Goal: Use online tool/utility

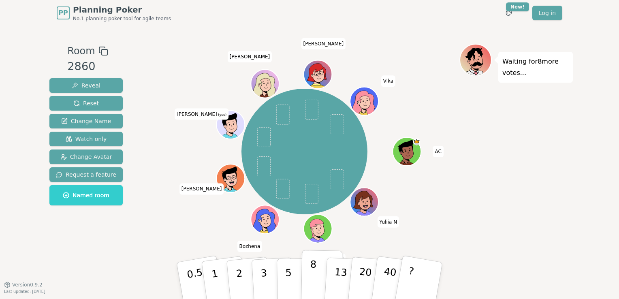
click at [313, 277] on p "8" at bounding box center [313, 281] width 7 height 44
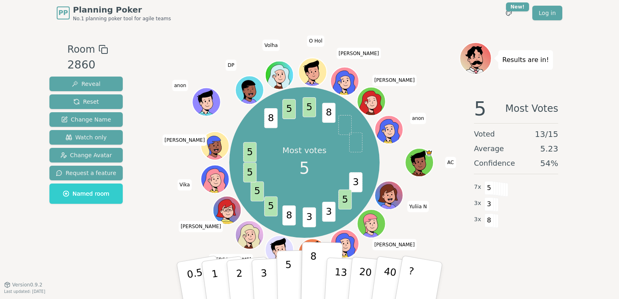
click at [290, 276] on button "5" at bounding box center [298, 281] width 42 height 62
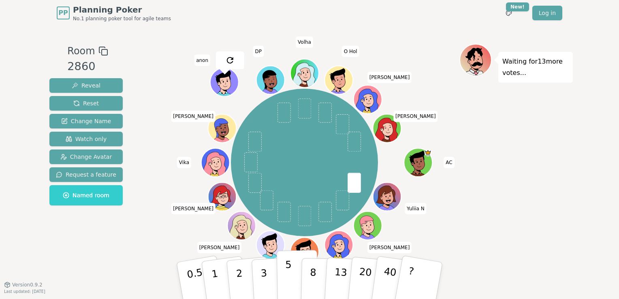
click at [287, 275] on p "5" at bounding box center [288, 281] width 7 height 44
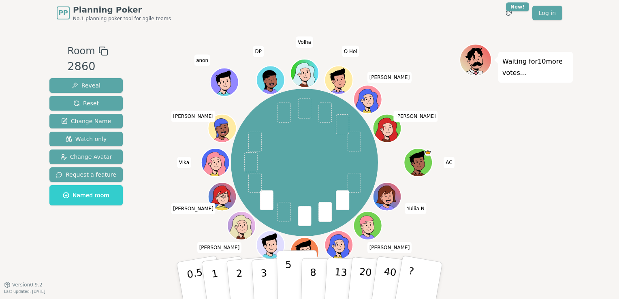
click at [292, 278] on button "5" at bounding box center [298, 281] width 42 height 62
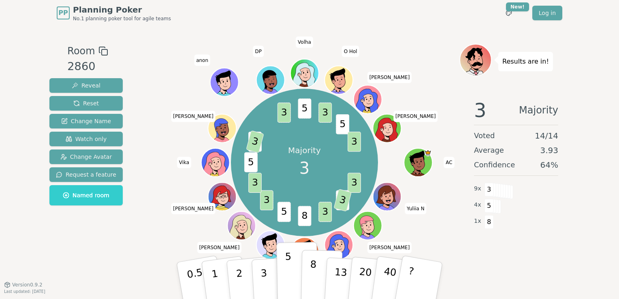
click at [311, 278] on p "8" at bounding box center [313, 281] width 7 height 44
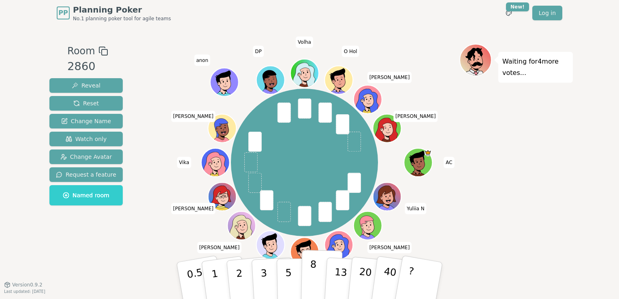
click at [314, 277] on p "8" at bounding box center [313, 281] width 7 height 44
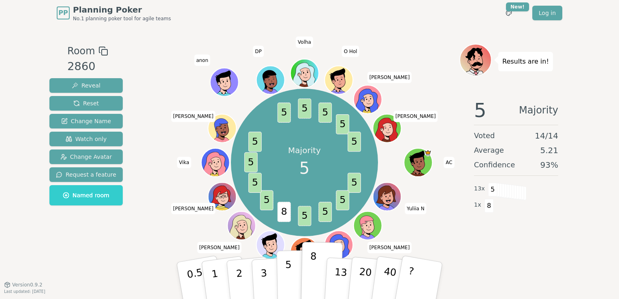
click at [293, 275] on button "5" at bounding box center [298, 281] width 42 height 62
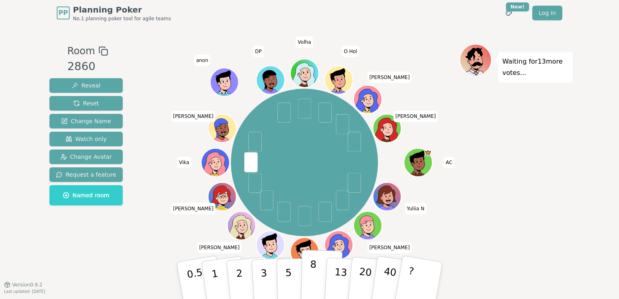
click at [313, 278] on p "8" at bounding box center [313, 281] width 7 height 44
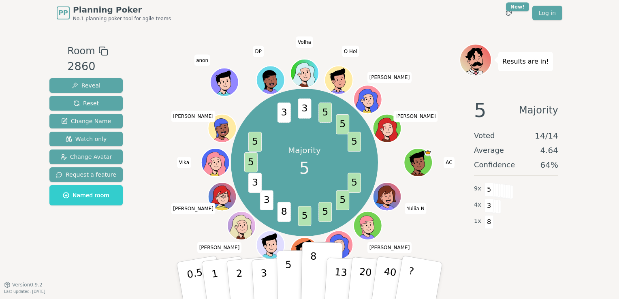
click at [295, 276] on button "5" at bounding box center [298, 281] width 42 height 62
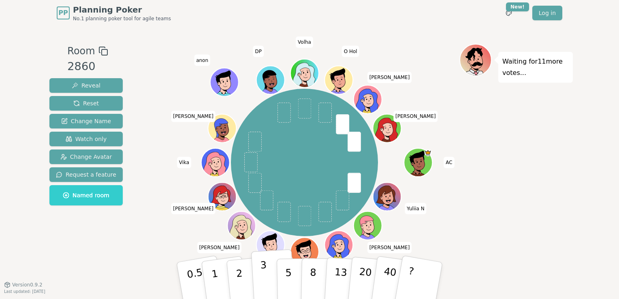
click at [265, 277] on p "3" at bounding box center [264, 281] width 9 height 44
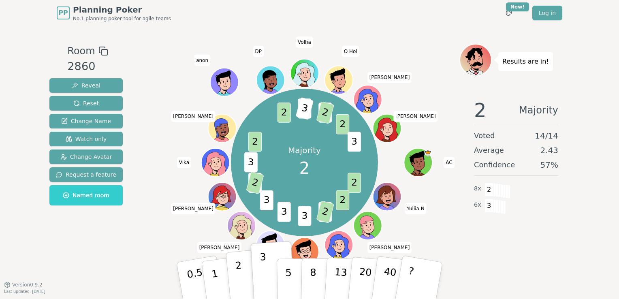
click at [240, 280] on p "2" at bounding box center [240, 282] width 11 height 44
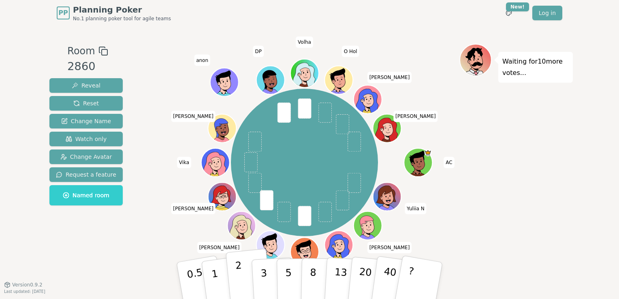
click at [241, 271] on p "2" at bounding box center [240, 282] width 11 height 44
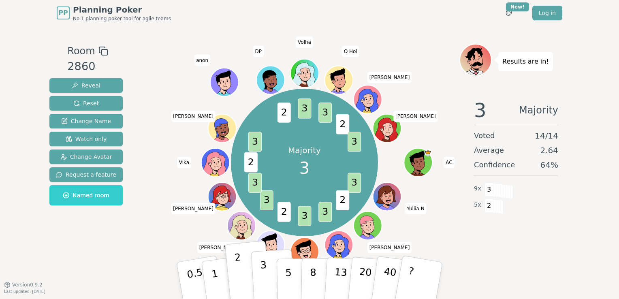
click at [265, 280] on p "3" at bounding box center [264, 281] width 9 height 44
